Goal: Task Accomplishment & Management: Complete application form

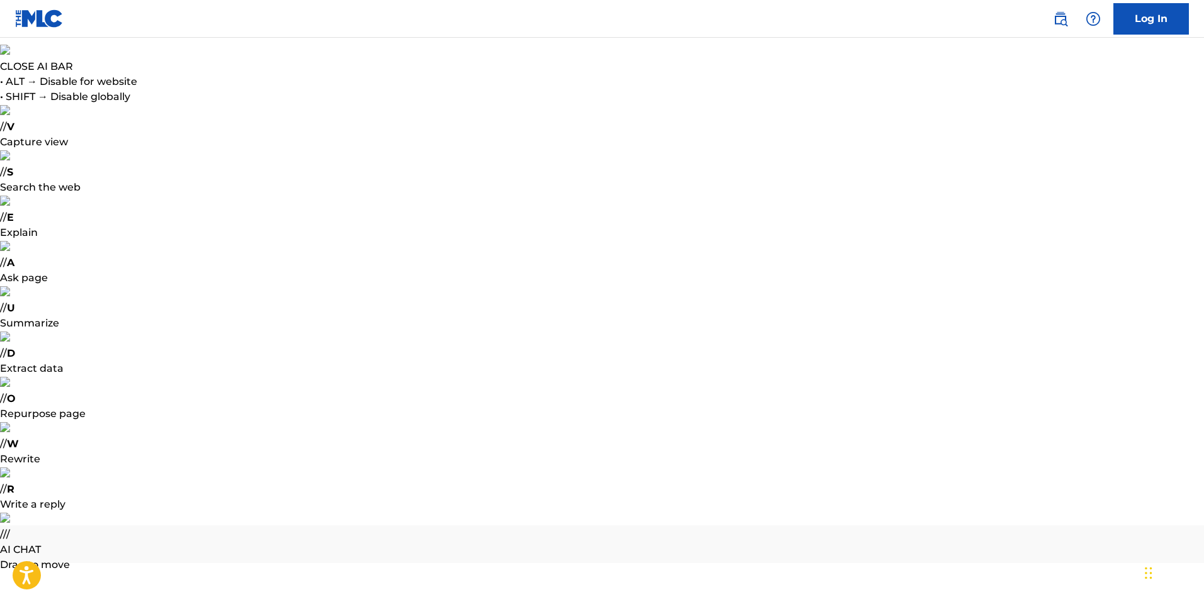
radio input "true"
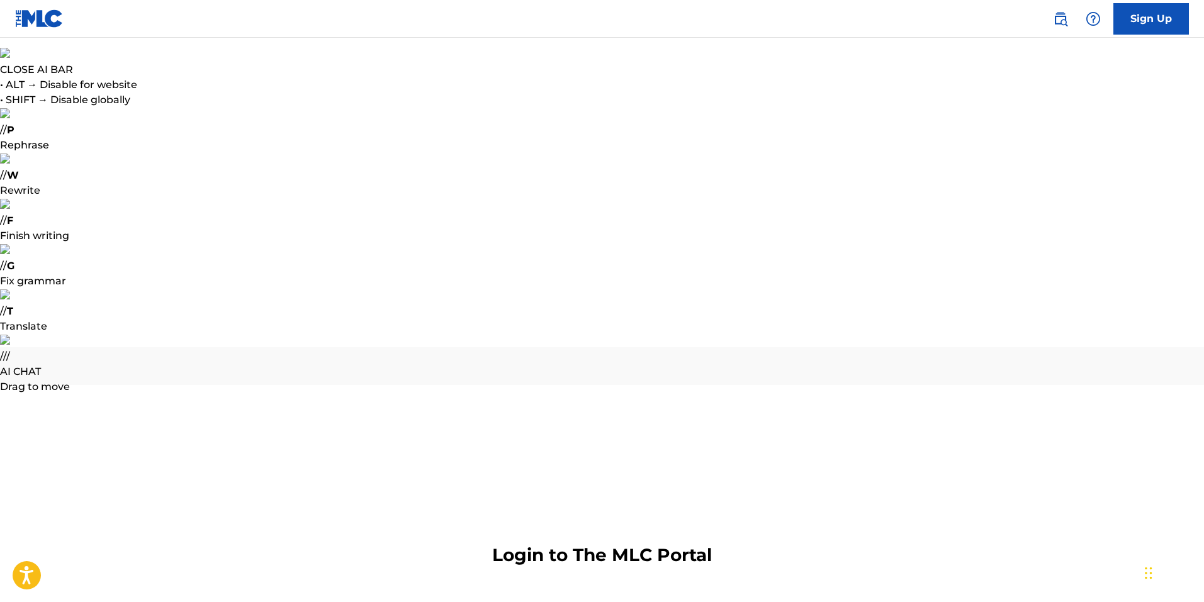
type input "[EMAIL_ADDRESS][DOMAIN_NAME]"
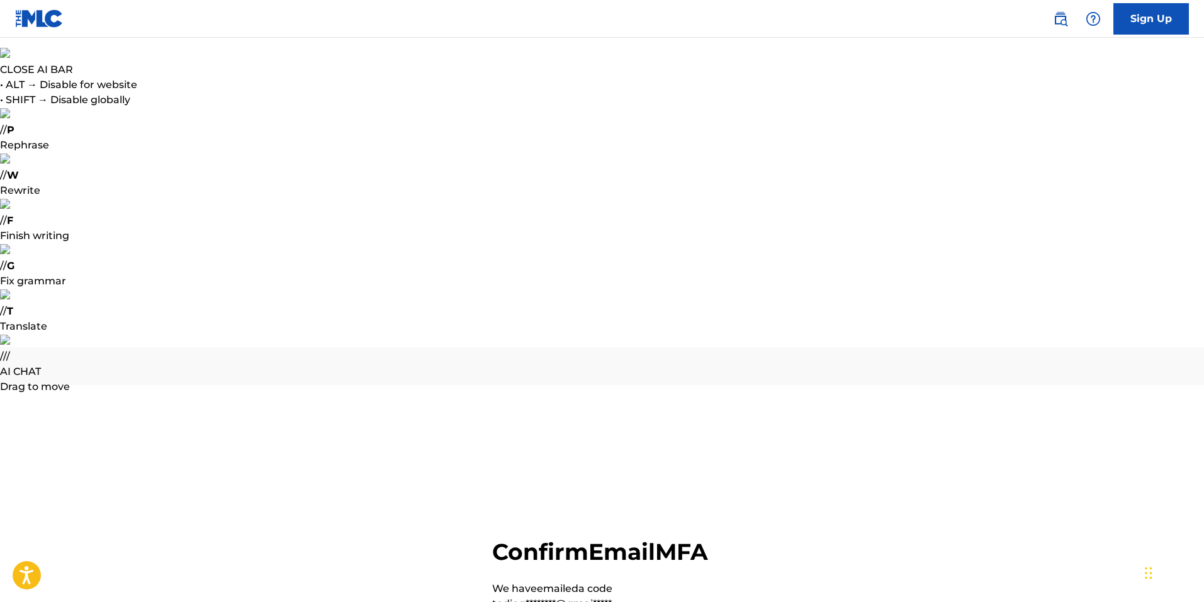
paste input "442727"
type input "442727"
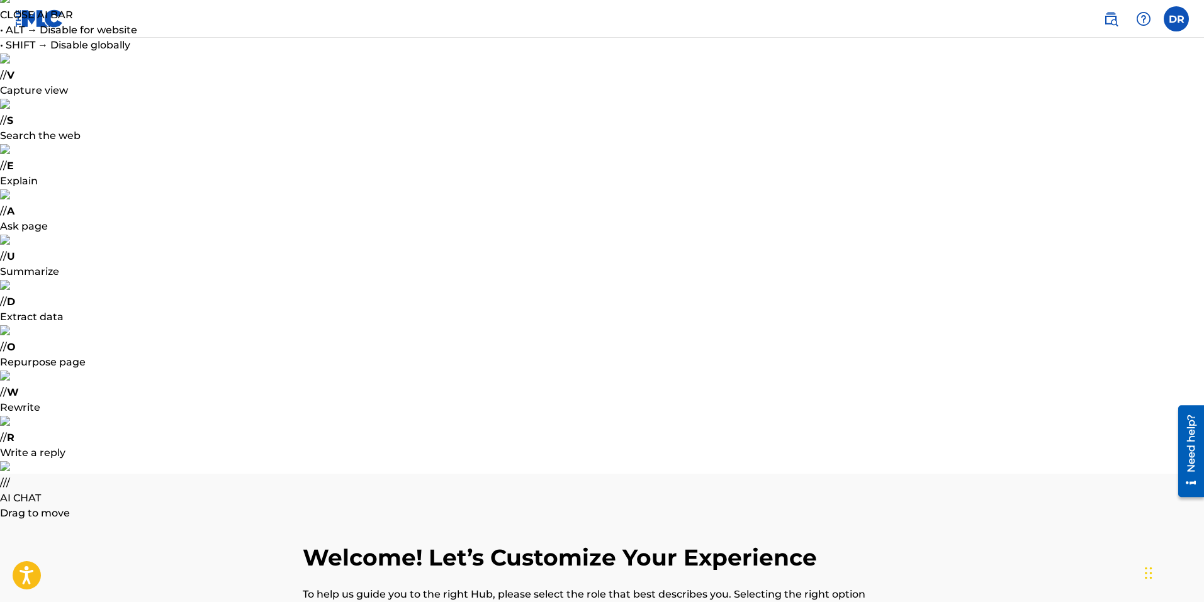
scroll to position [57, 0]
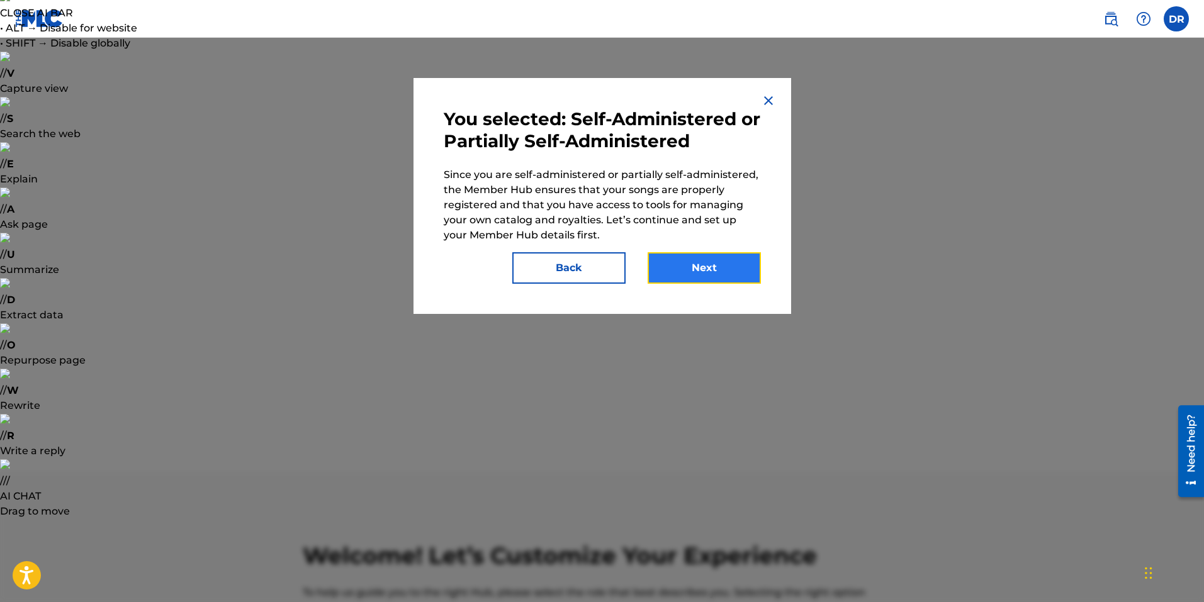
click at [675, 273] on button "Next" at bounding box center [704, 267] width 113 height 31
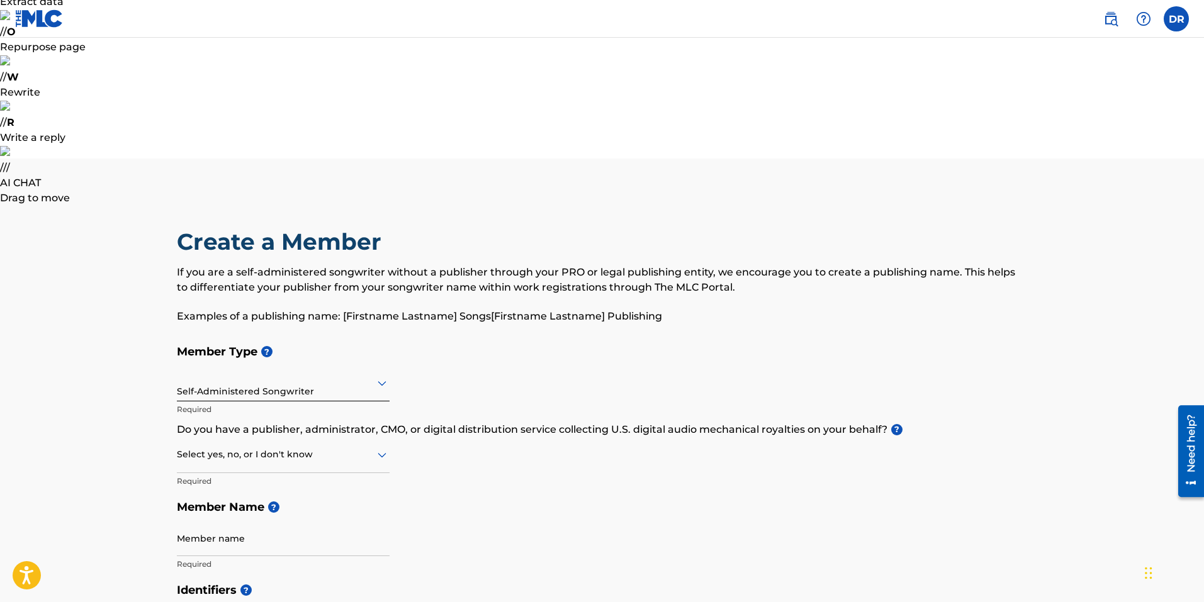
scroll to position [249, 0]
